Goal: Register for event/course

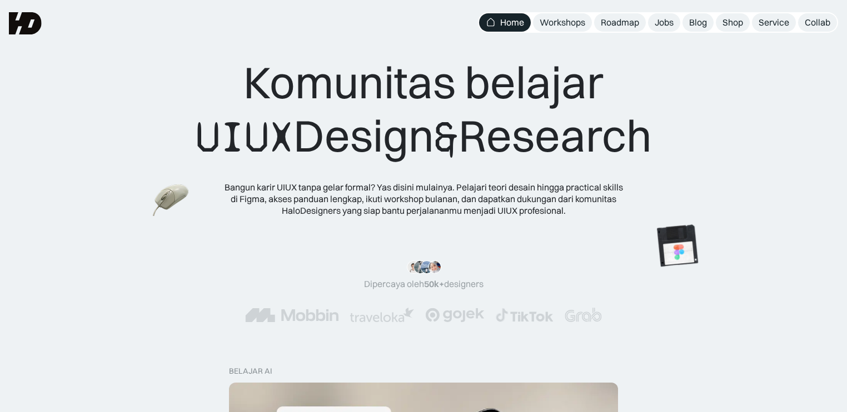
click at [507, 155] on div "Komunitas belajar UIUX Design & Research" at bounding box center [424, 110] width 456 height 108
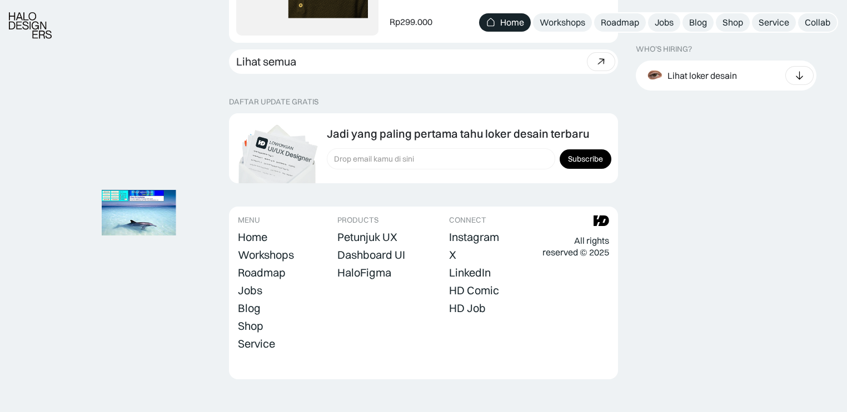
scroll to position [3185, 0]
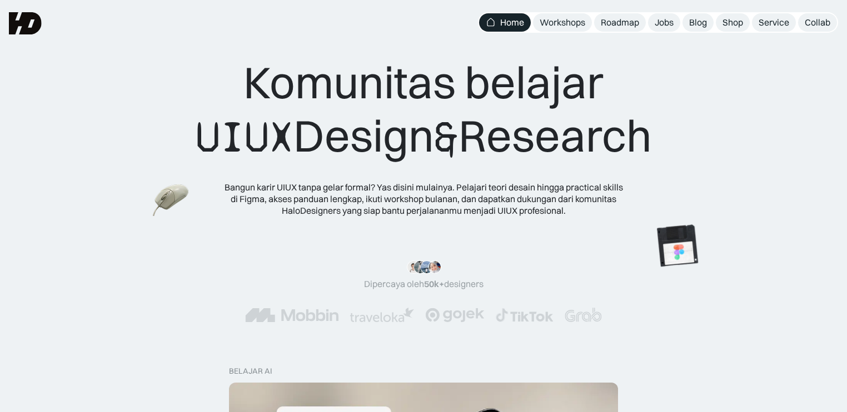
click at [685, 56] on div "Komunitas belajar UIUX Design & Research Bangun karir UIUX tanpa gelar formal? …" at bounding box center [423, 136] width 758 height 161
click at [582, 23] on div "Workshops" at bounding box center [563, 23] width 46 height 12
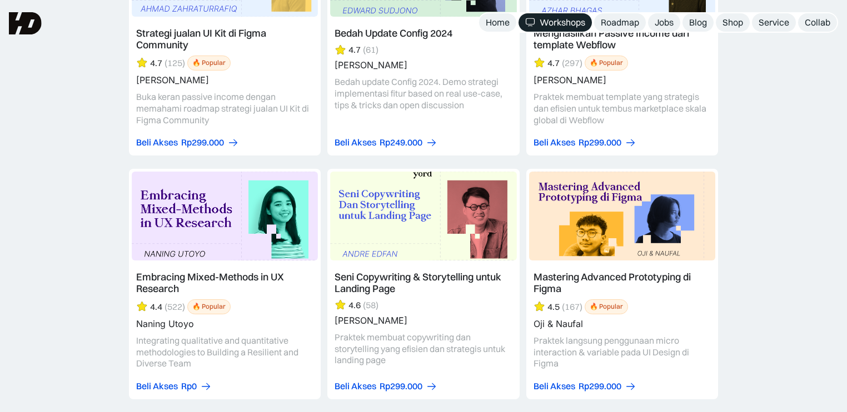
scroll to position [2228, 0]
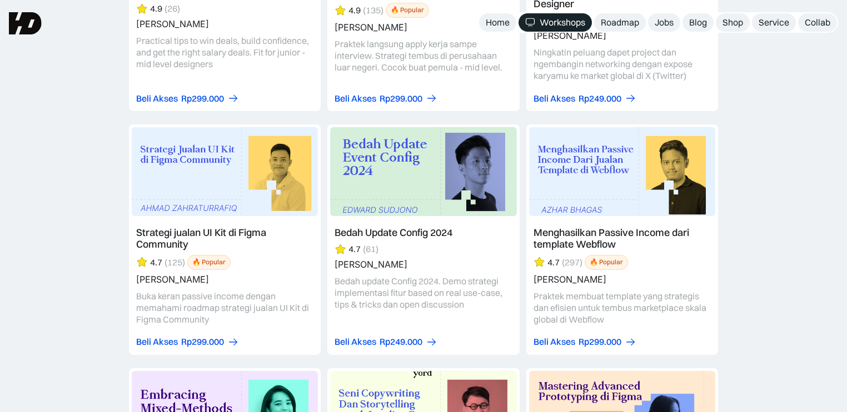
click at [169, 266] on link at bounding box center [225, 239] width 192 height 231
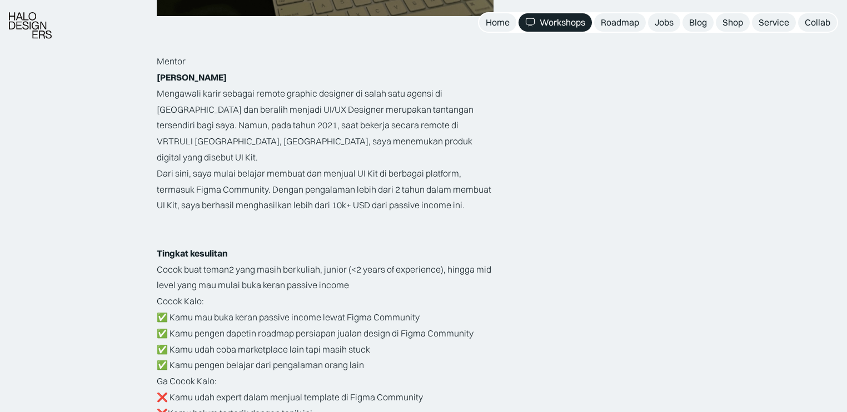
scroll to position [1968, 0]
